Goal: Information Seeking & Learning: Learn about a topic

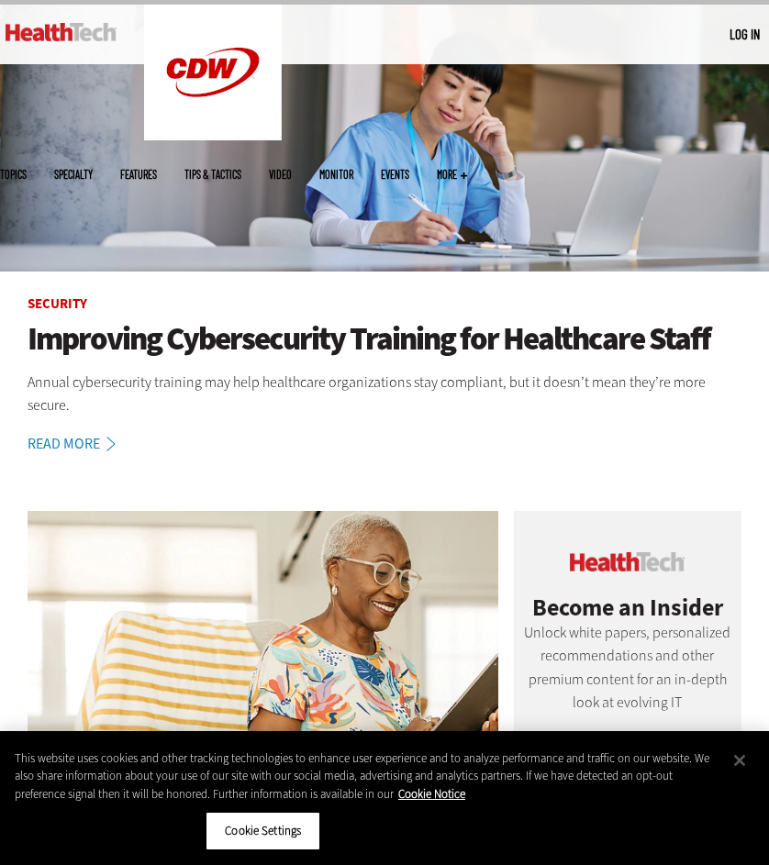
scroll to position [93, 0]
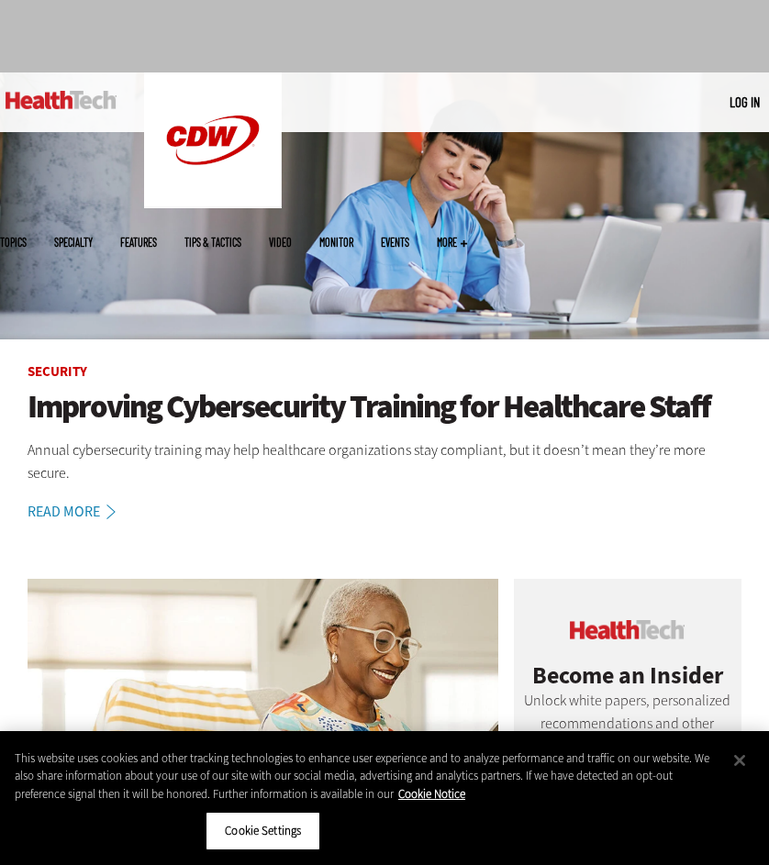
click at [467, 237] on span "More" at bounding box center [452, 242] width 30 height 11
click at [27, 237] on span "Topics" at bounding box center [13, 242] width 27 height 11
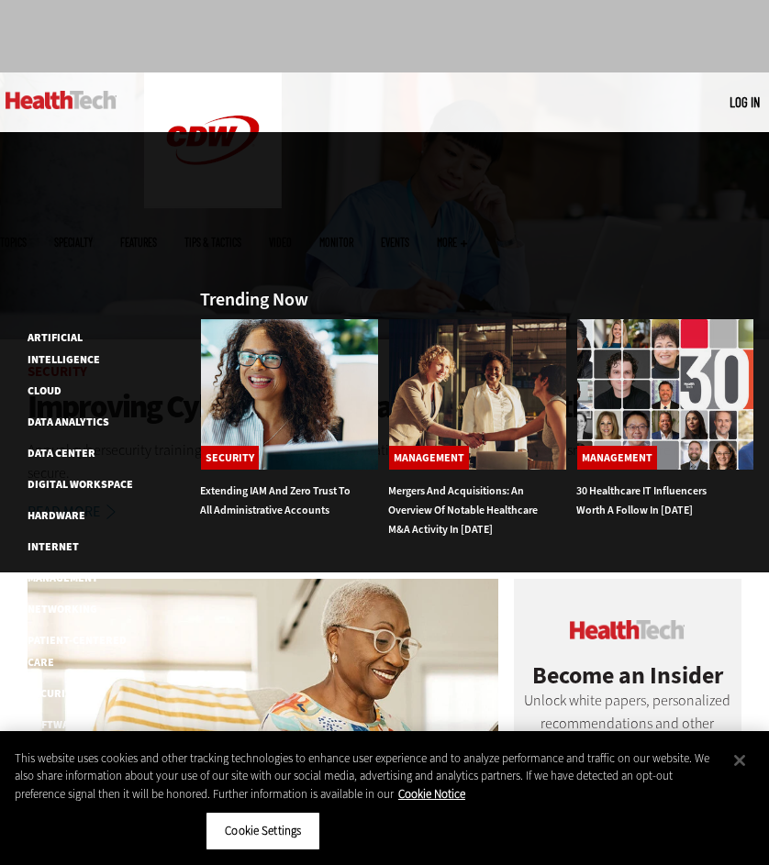
click at [467, 237] on span "More" at bounding box center [452, 242] width 30 height 11
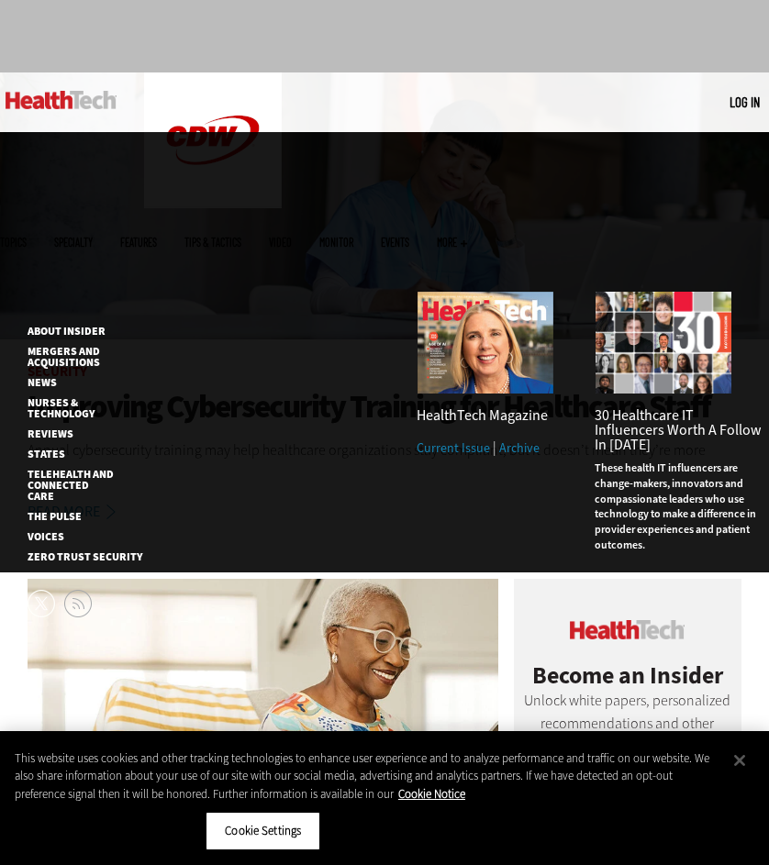
click at [467, 237] on span "More" at bounding box center [452, 242] width 30 height 11
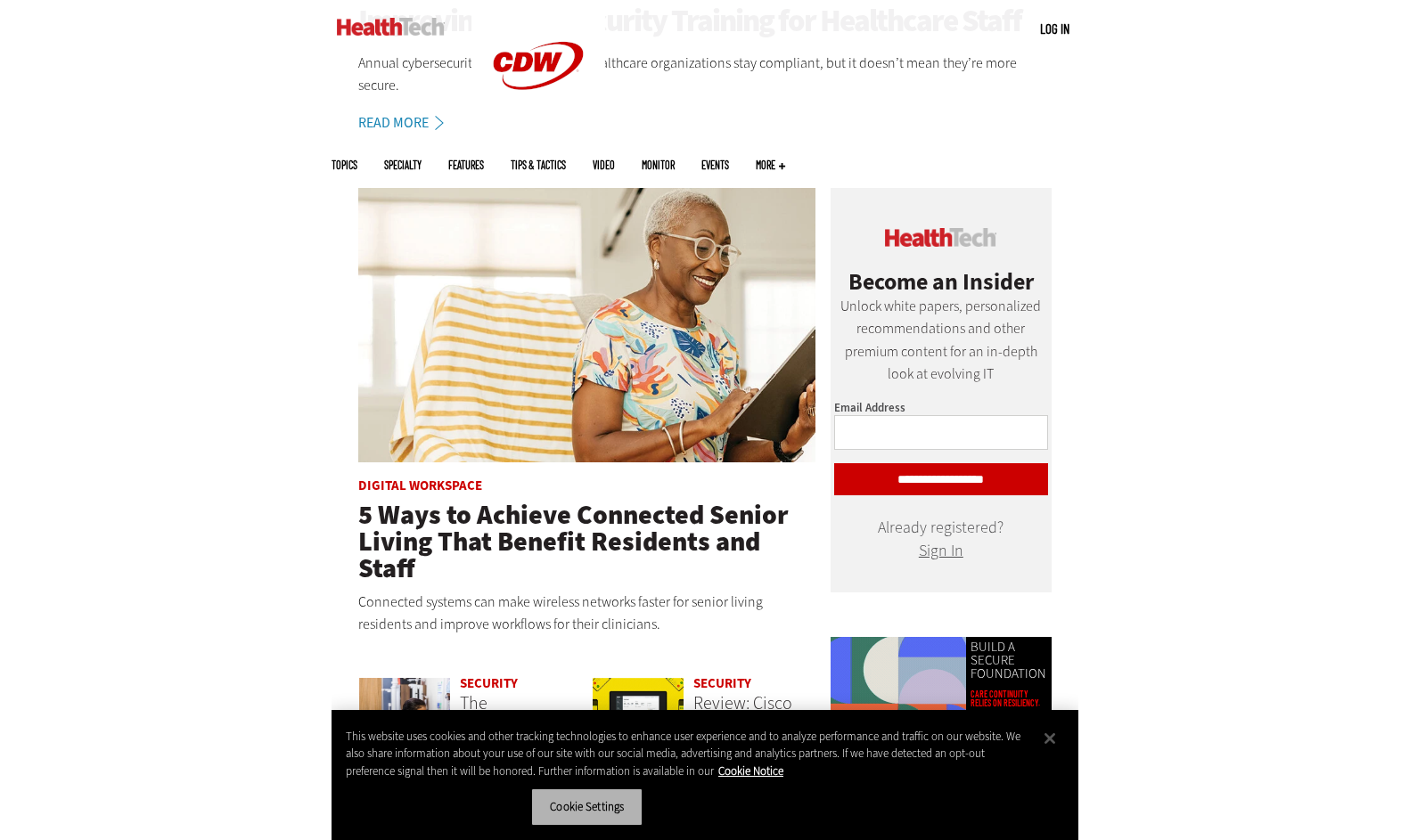
scroll to position [189, 0]
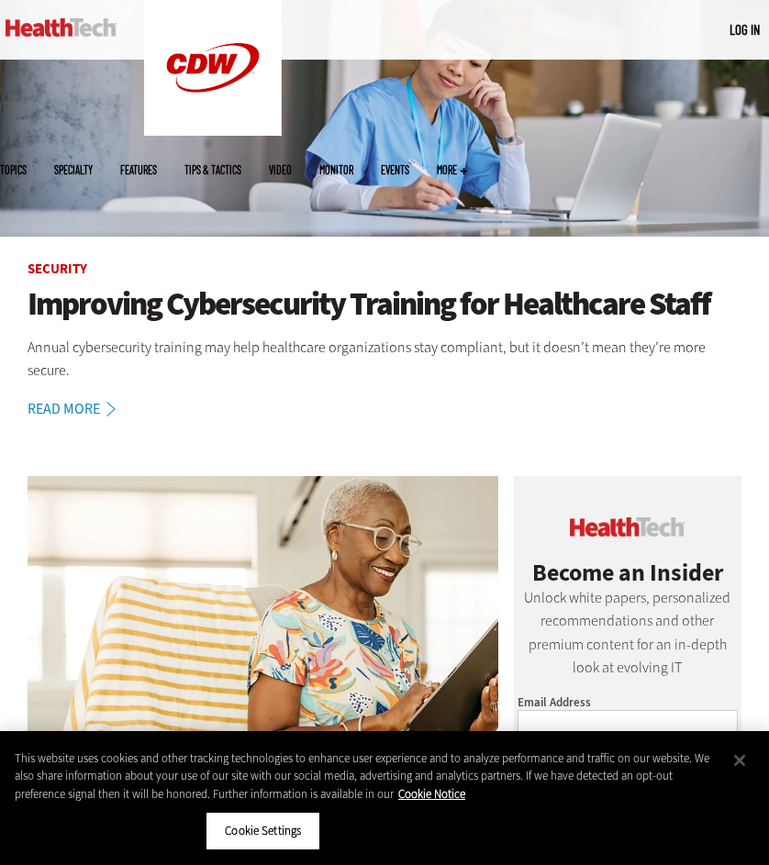
click at [161, 140] on ul "Topics Specialty Features Tips & Tactics Video MonITor Events More Search" at bounding box center [247, 170] width 495 height 60
click at [27, 164] on span "Topics" at bounding box center [13, 169] width 27 height 11
click at [764, 53] on div "MENU Log in Mobile menu Topics Artificial Intelligence Cloud Data Analytics Dat…" at bounding box center [384, 30] width 769 height 60
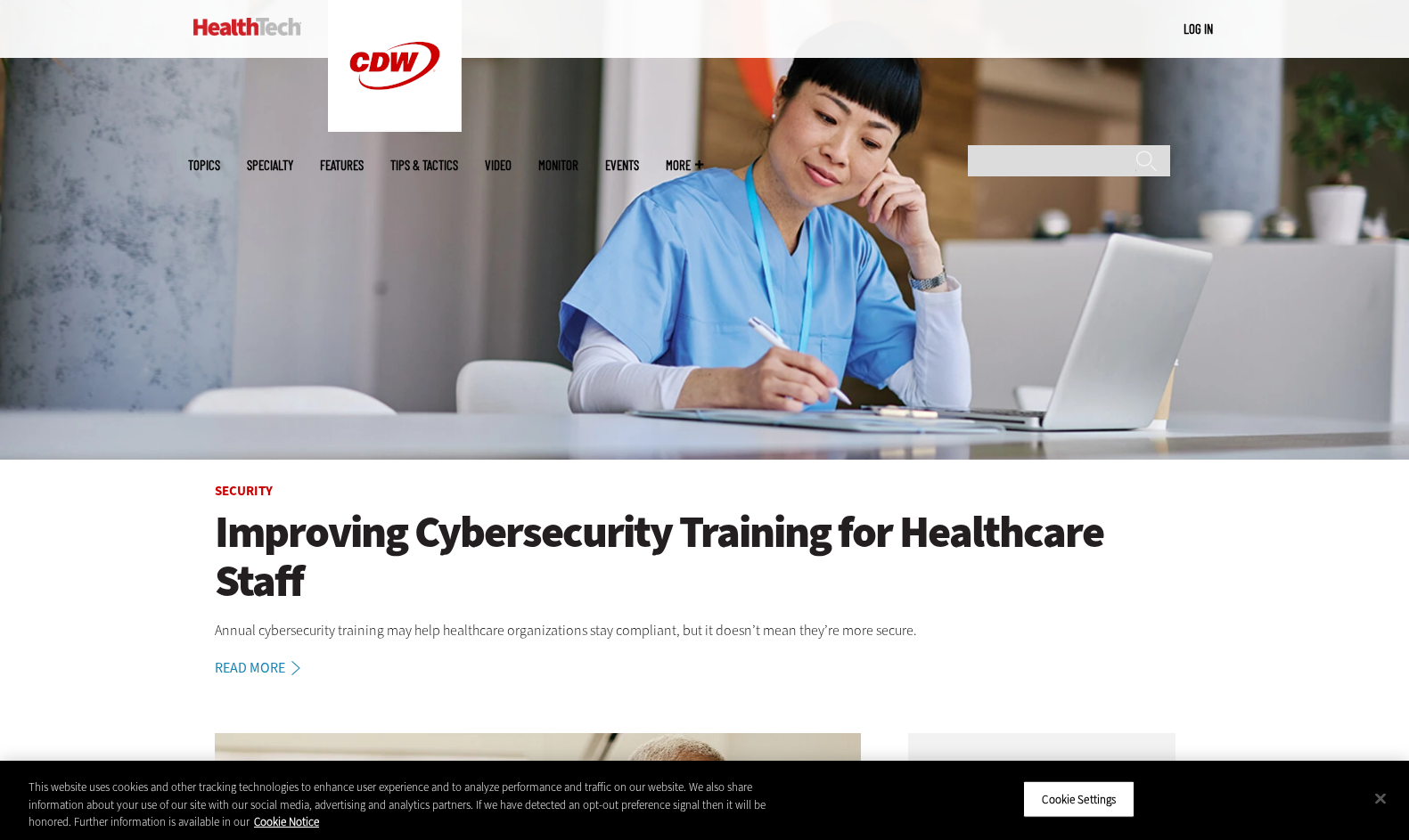
scroll to position [0, 0]
click at [746, 146] on input "Search" at bounding box center [1068, 161] width 202 height 31
type input "**********"
click at [746, 150] on input "******" at bounding box center [1146, 167] width 21 height 36
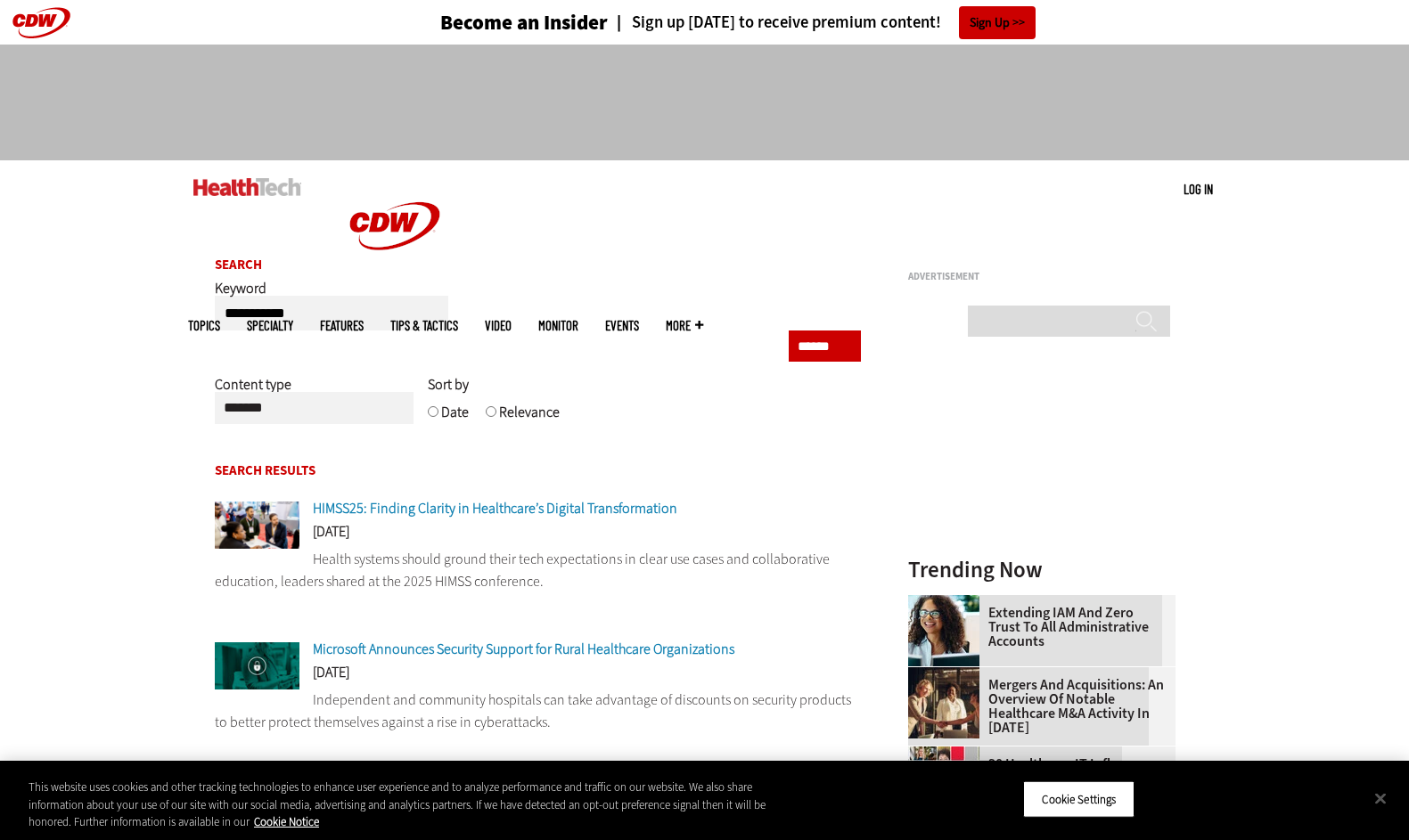
click at [559, 652] on span "Microsoft Announces Security Support for Rural Healthcare Organizations" at bounding box center [523, 649] width 421 height 18
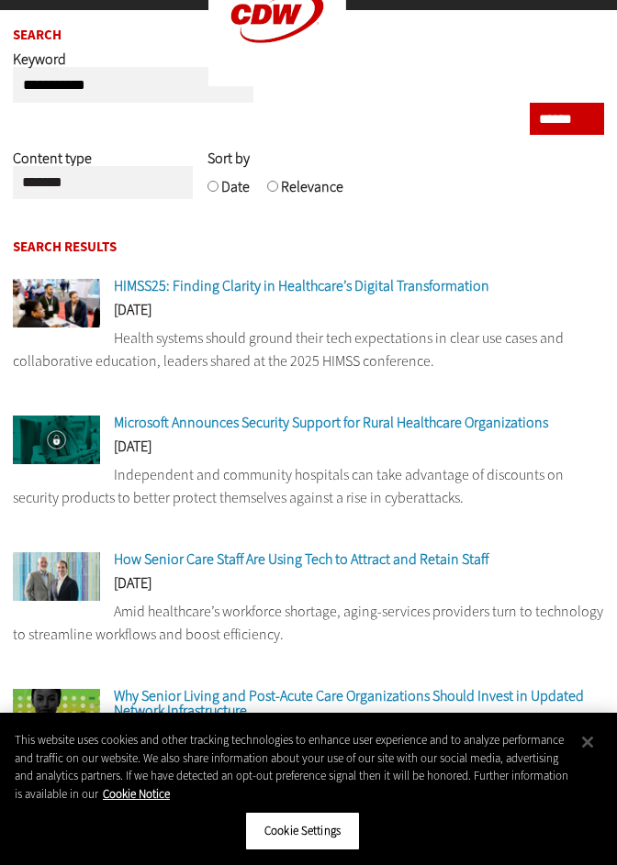
scroll to position [182, 0]
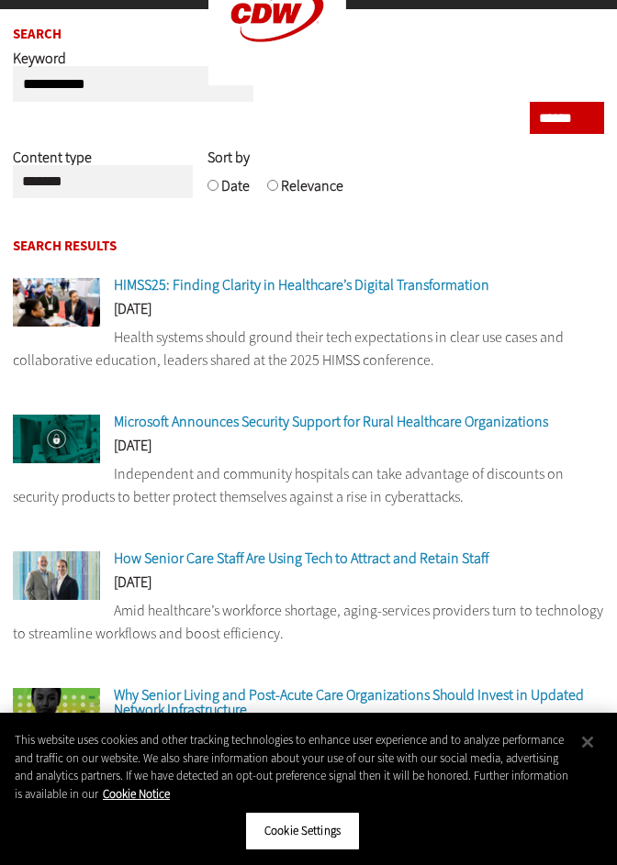
click at [308, 568] on span "How Senior Care Staff Are Using Tech to Attract and Retain Staff" at bounding box center [301, 558] width 374 height 19
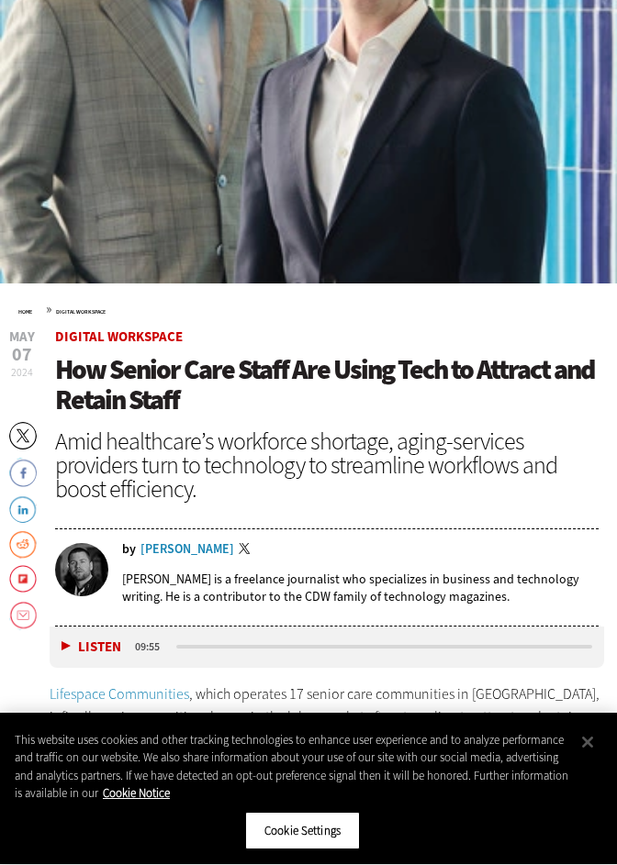
scroll to position [506, 0]
